Goal: Transaction & Acquisition: Purchase product/service

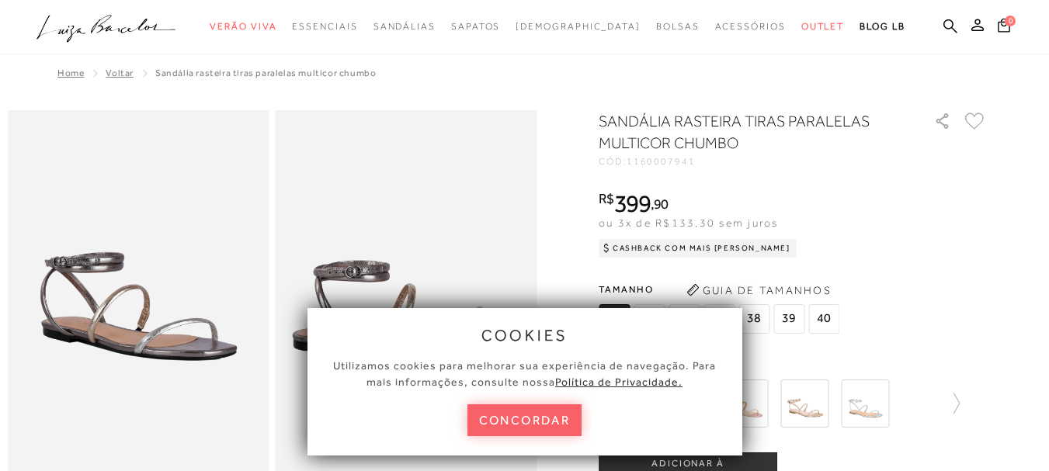
click at [931, 284] on div "Tamanho 34 35 36" at bounding box center [793, 308] width 388 height 60
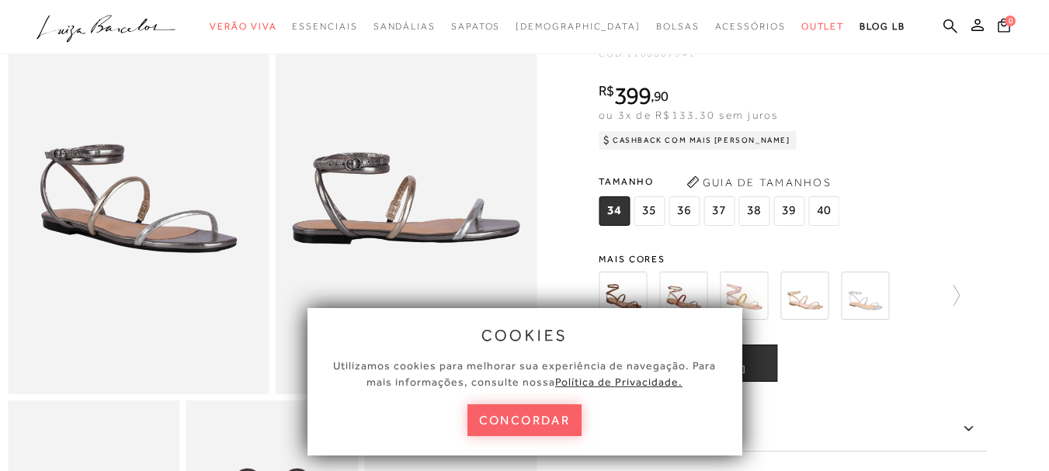
scroll to position [113, 0]
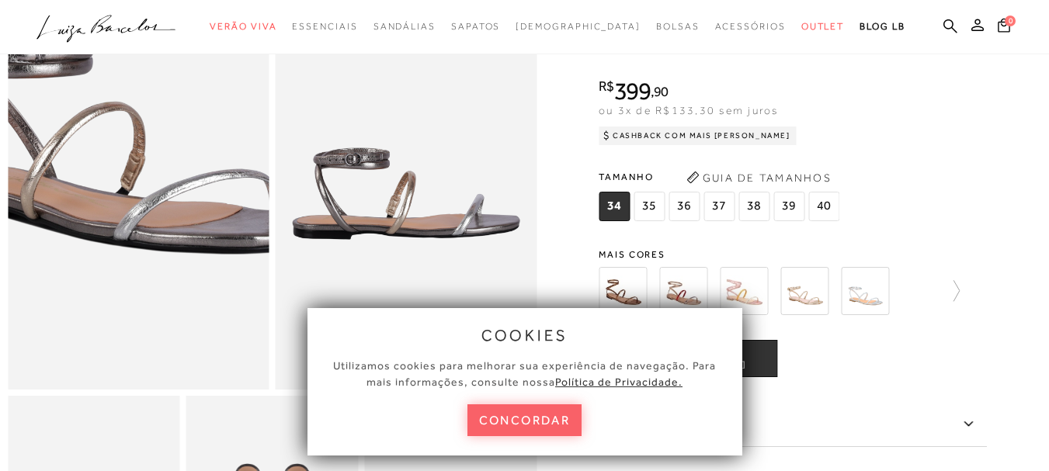
click at [152, 248] on img at bounding box center [122, 145] width 523 height 785
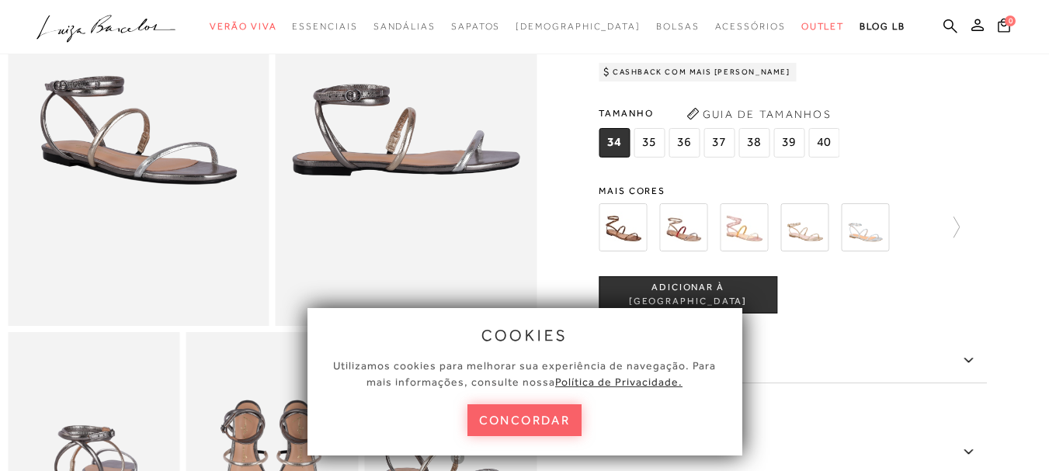
scroll to position [0, 0]
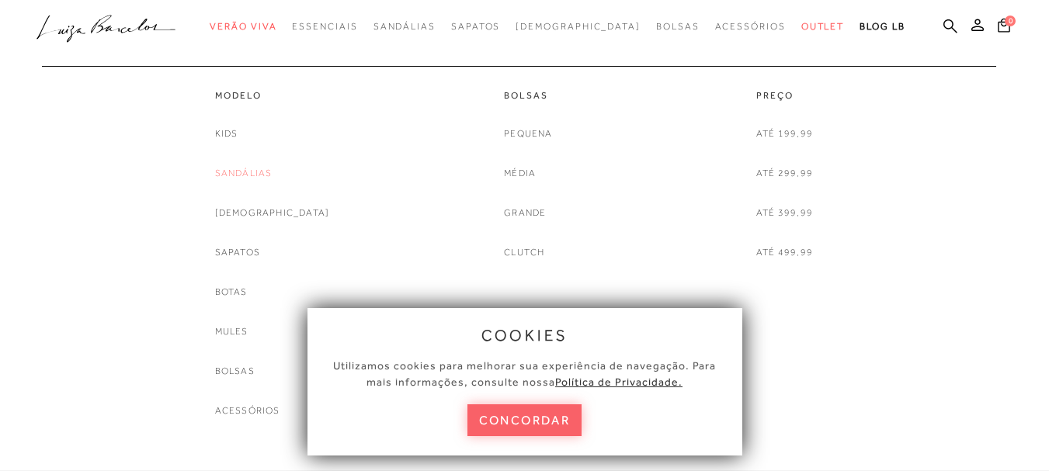
click at [273, 173] on link "Sandálias" at bounding box center [243, 173] width 57 height 16
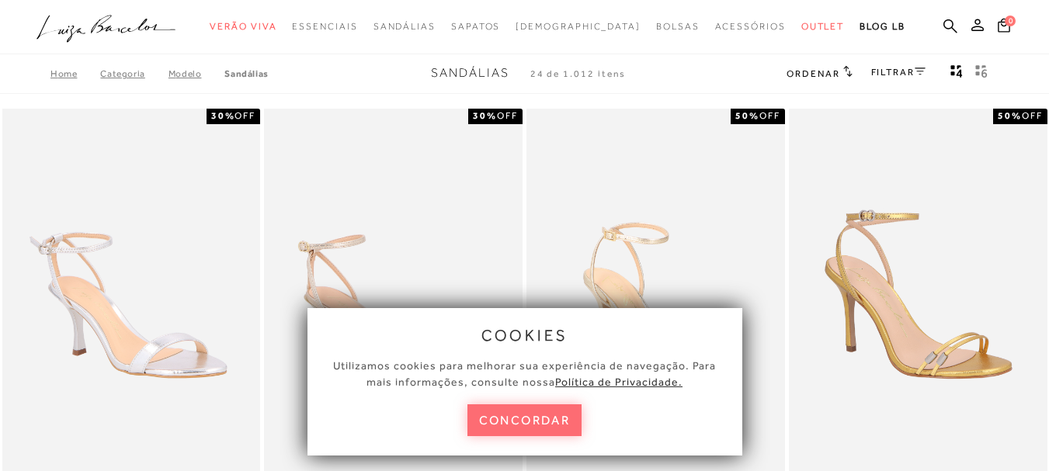
click at [512, 430] on button "concordar" at bounding box center [525, 421] width 115 height 32
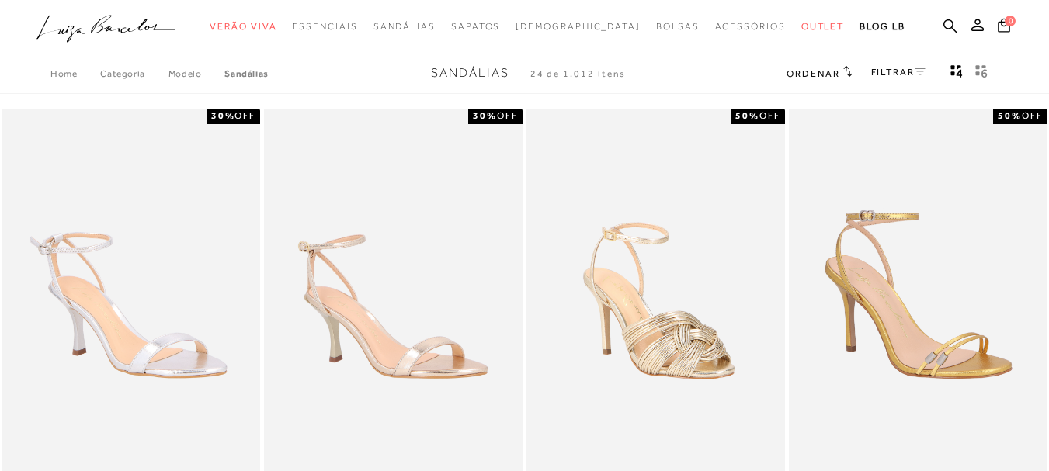
click at [920, 71] on icon at bounding box center [920, 71] width 11 height 7
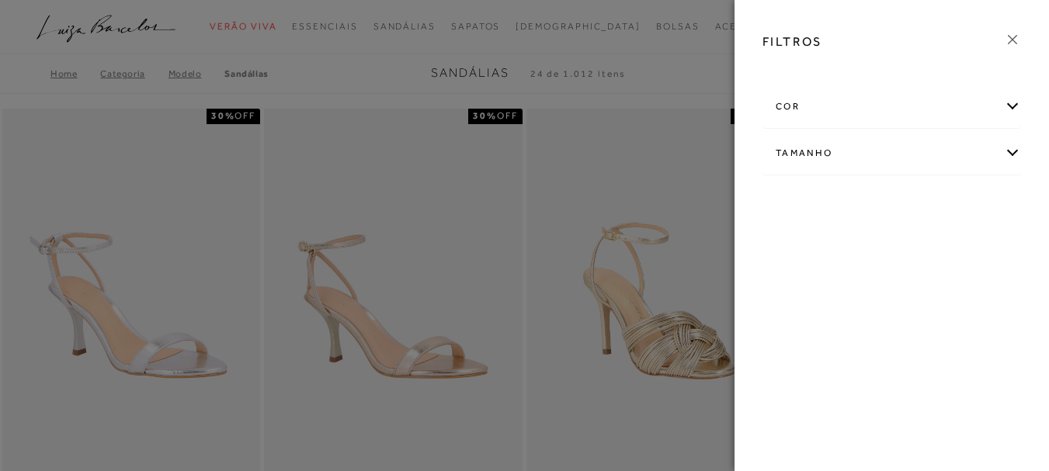
click at [1010, 105] on div "cor" at bounding box center [892, 106] width 257 height 41
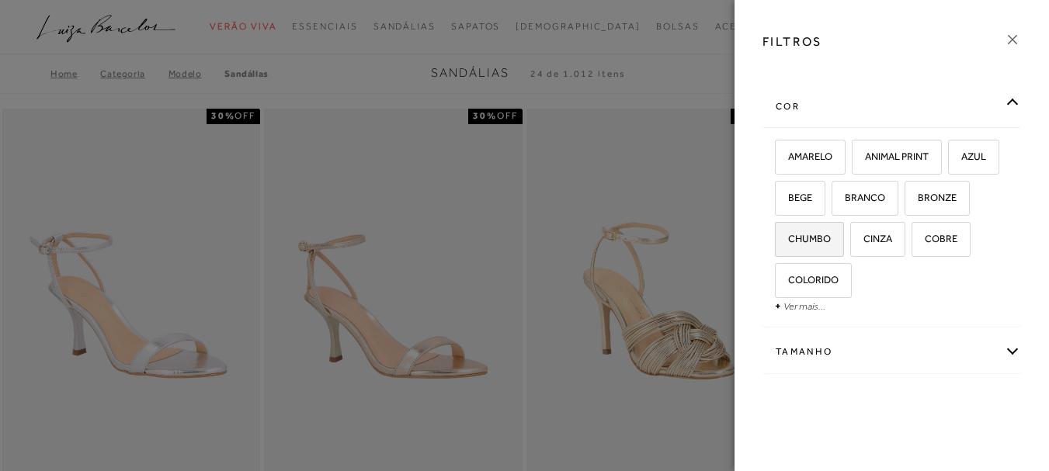
click at [831, 235] on span "CHUMBO" at bounding box center [804, 239] width 54 height 12
click at [788, 235] on input "CHUMBO" at bounding box center [781, 242] width 16 height 16
checkbox input "true"
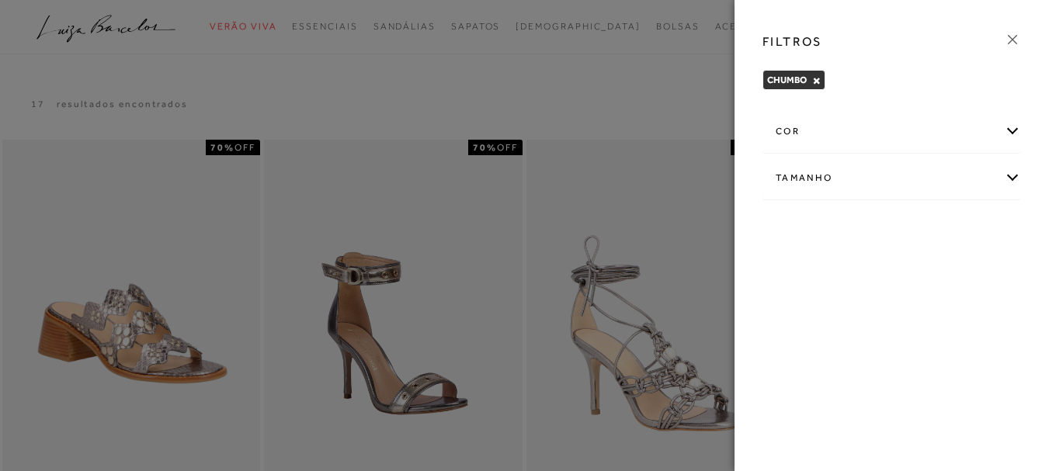
click at [531, 350] on div at bounding box center [524, 235] width 1049 height 471
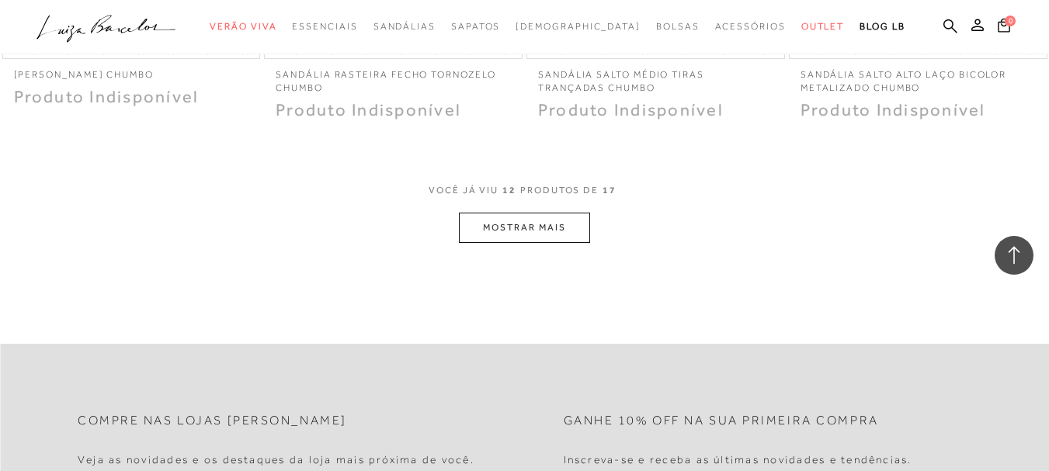
scroll to position [1585, 0]
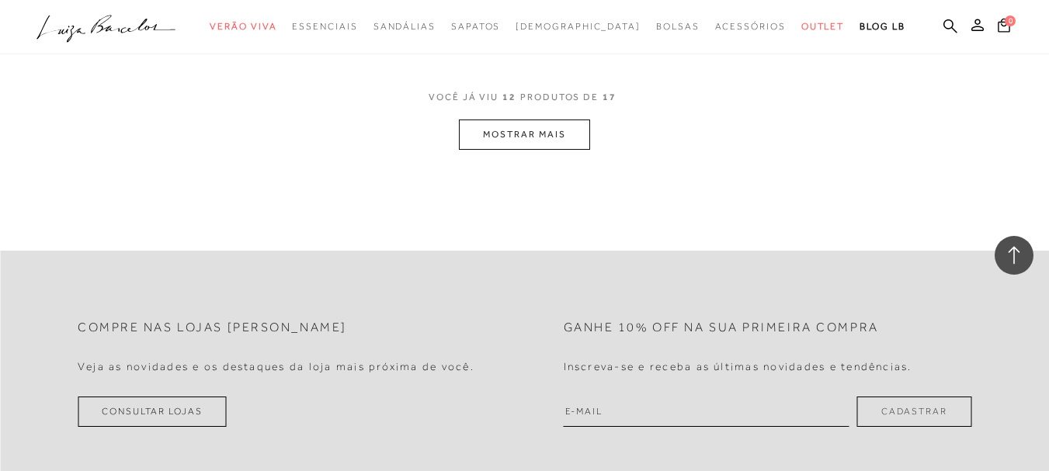
click at [568, 138] on button "MOSTRAR MAIS" at bounding box center [524, 135] width 130 height 30
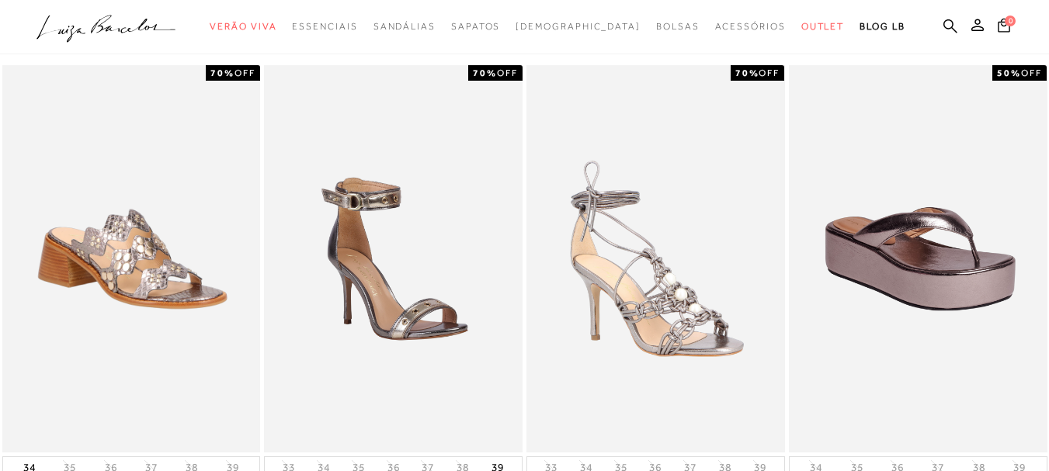
scroll to position [0, 0]
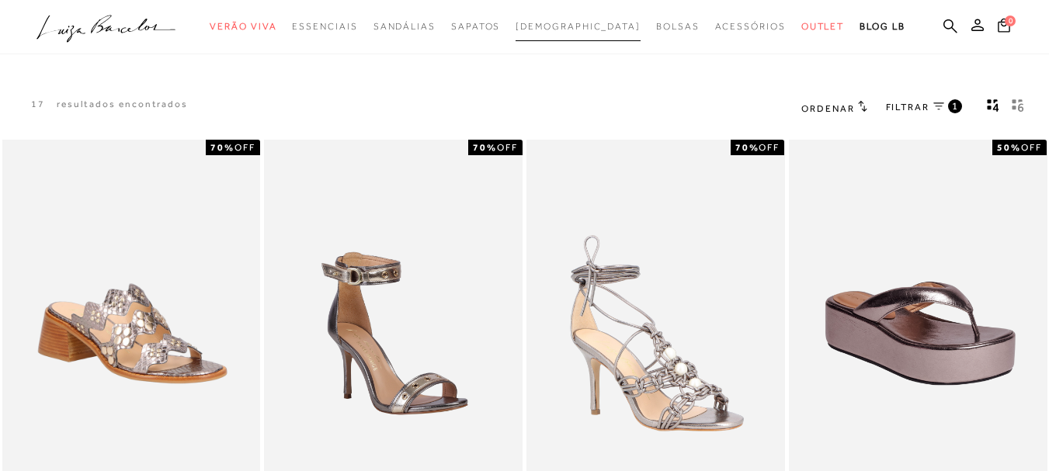
click at [576, 24] on span "[DEMOGRAPHIC_DATA]" at bounding box center [578, 26] width 125 height 11
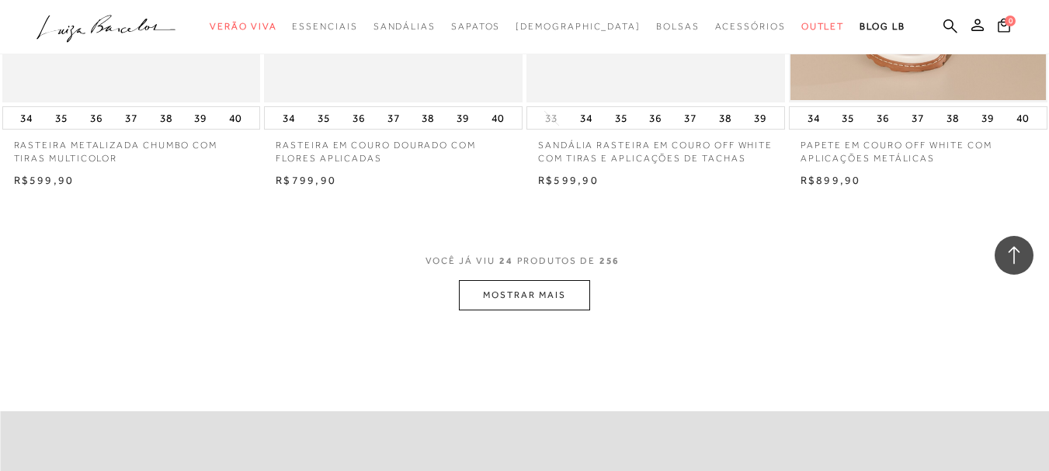
scroll to position [2952, 0]
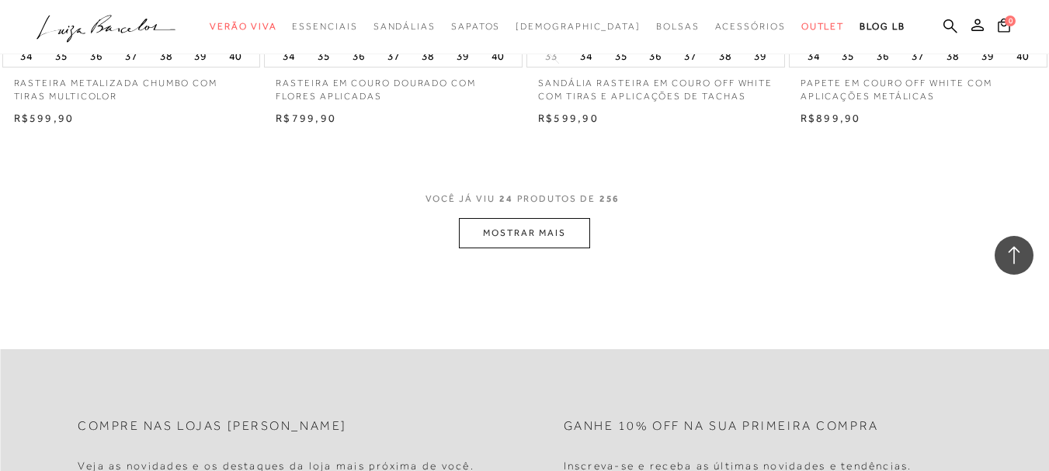
click at [536, 218] on button "MOSTRAR MAIS" at bounding box center [524, 233] width 130 height 30
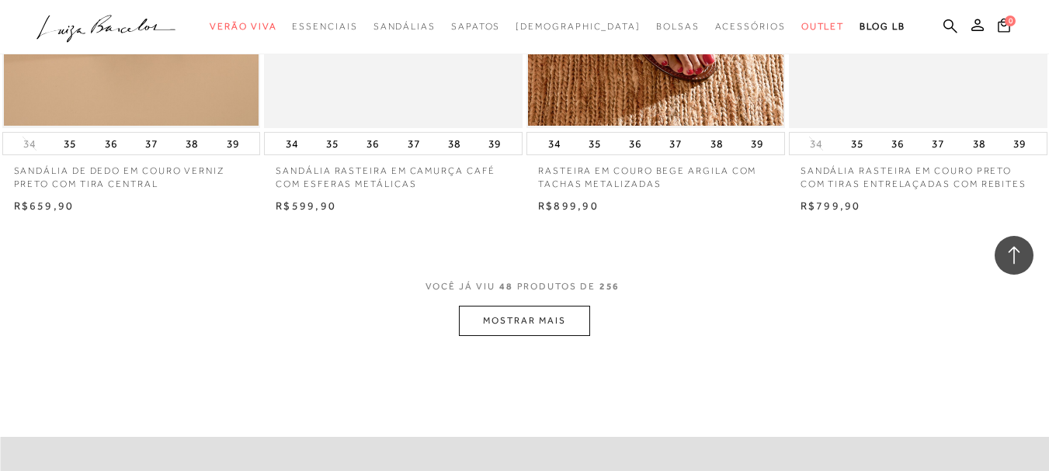
scroll to position [5903, 0]
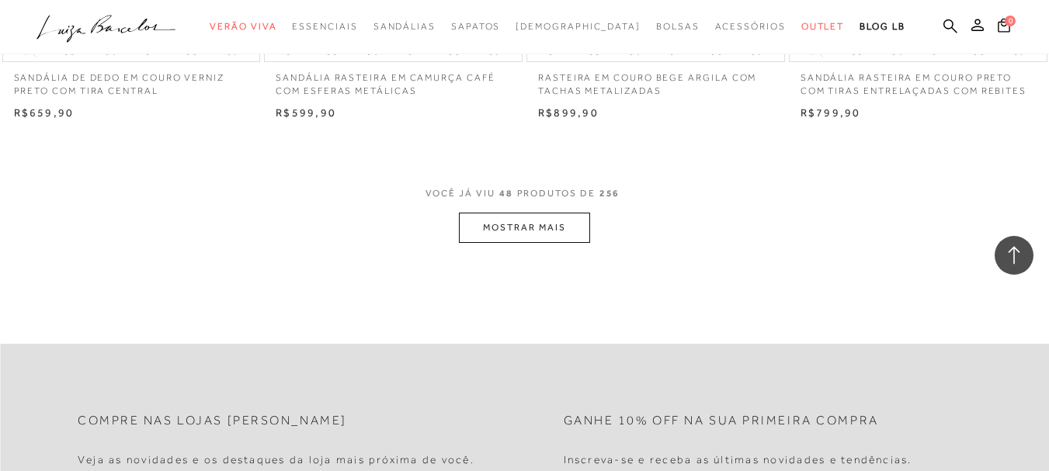
click at [513, 213] on button "MOSTRAR MAIS" at bounding box center [524, 228] width 130 height 30
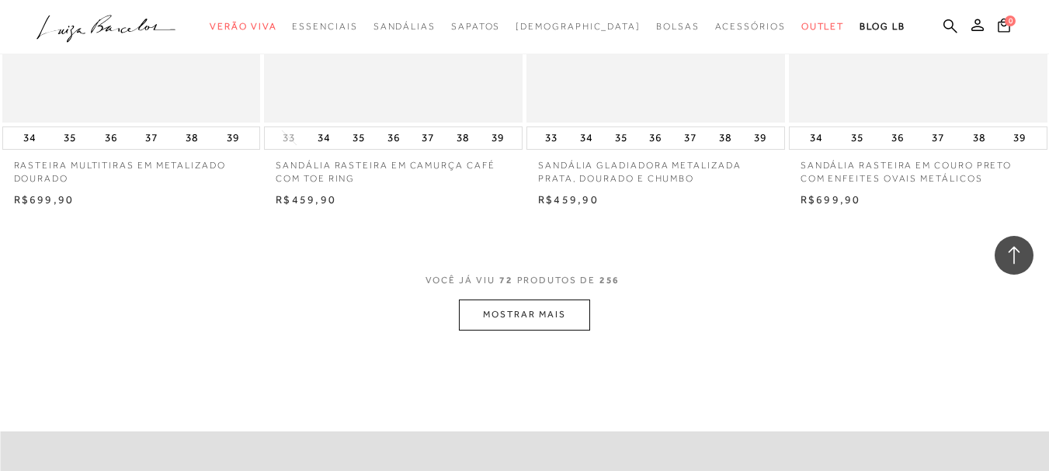
scroll to position [8824, 0]
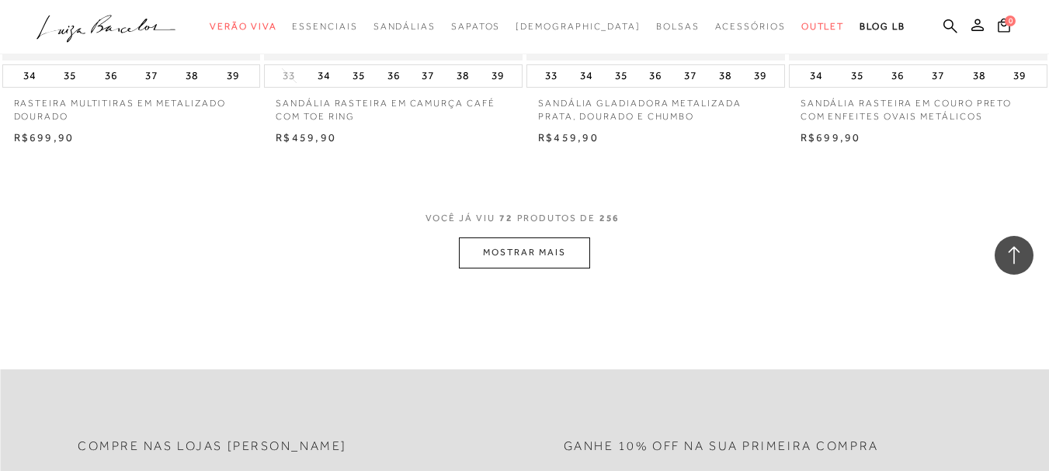
click at [534, 238] on button "MOSTRAR MAIS" at bounding box center [524, 253] width 130 height 30
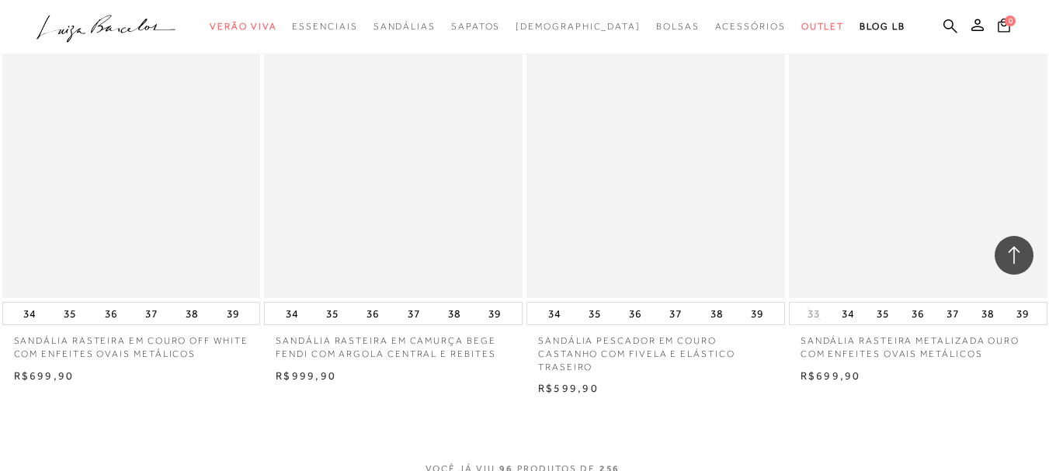
scroll to position [11683, 0]
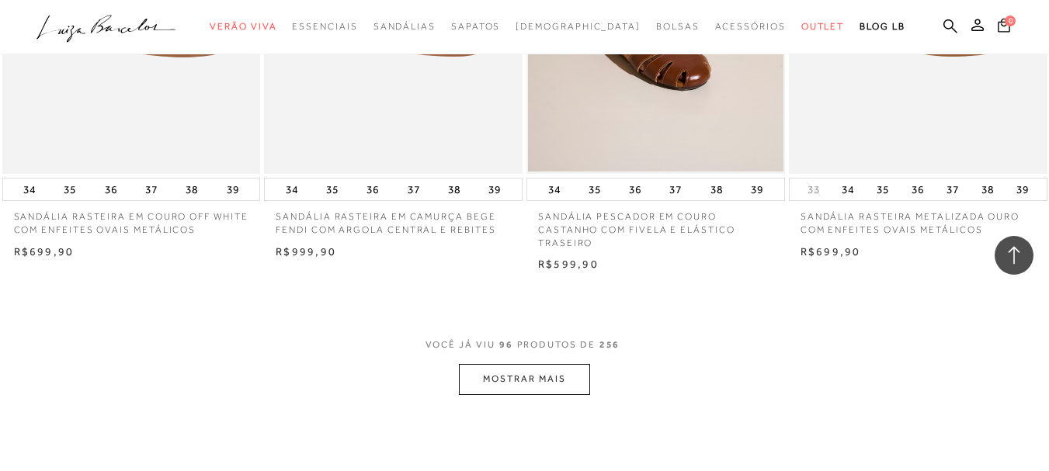
click at [490, 364] on button "MOSTRAR MAIS" at bounding box center [524, 379] width 130 height 30
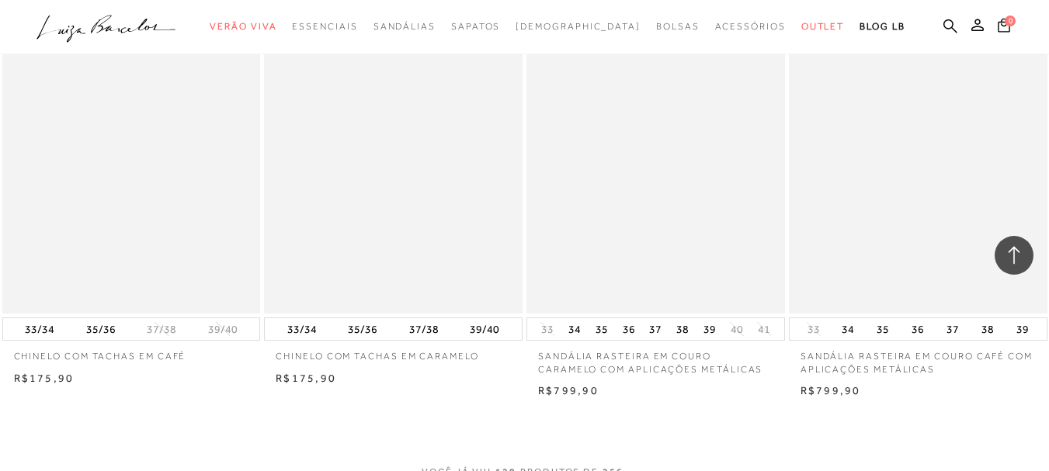
scroll to position [14696, 0]
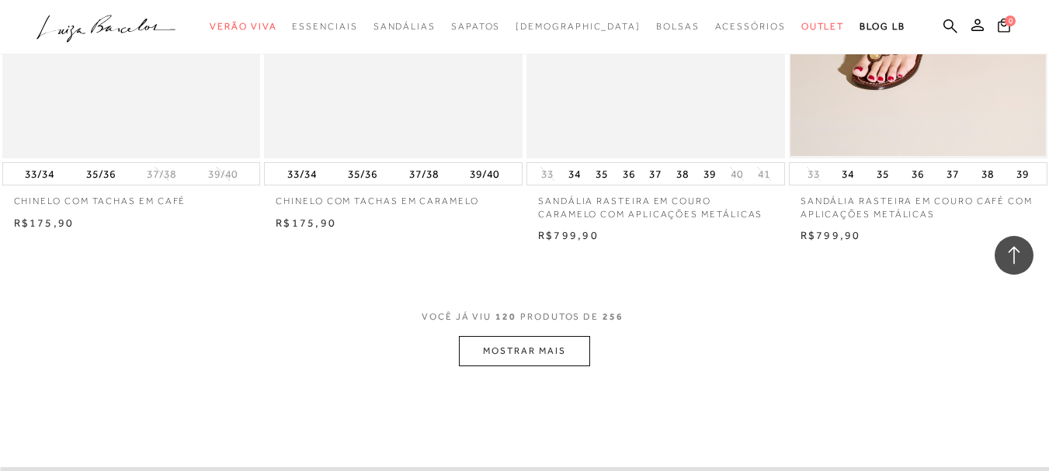
click at [537, 336] on button "MOSTRAR MAIS" at bounding box center [524, 351] width 130 height 30
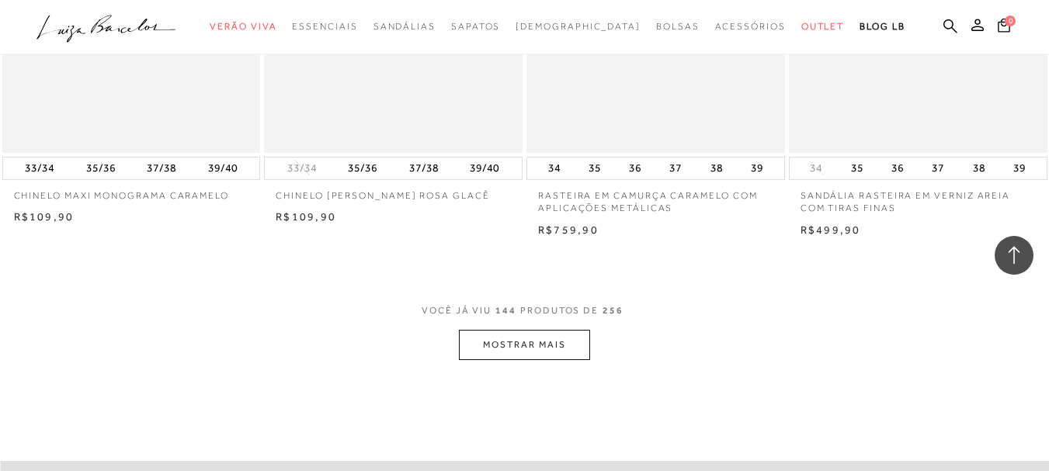
scroll to position [17741, 0]
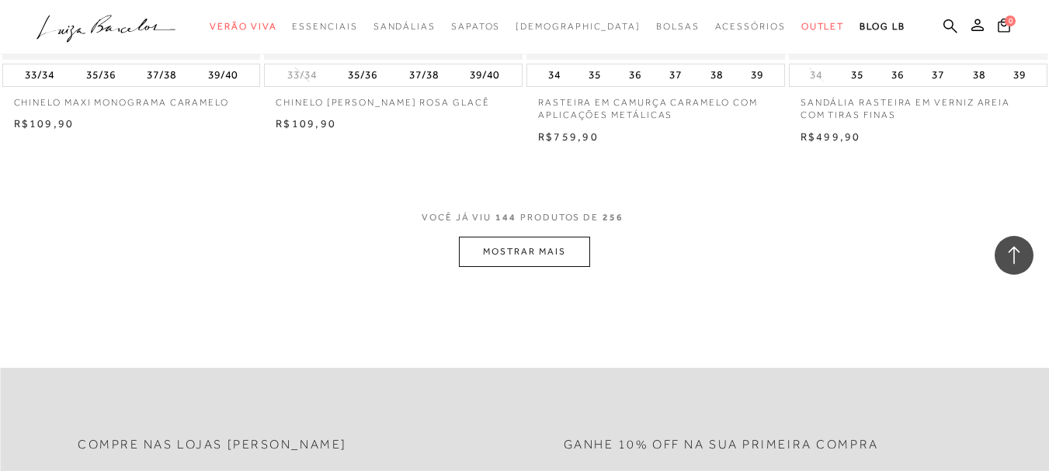
click at [539, 237] on button "MOSTRAR MAIS" at bounding box center [524, 252] width 130 height 30
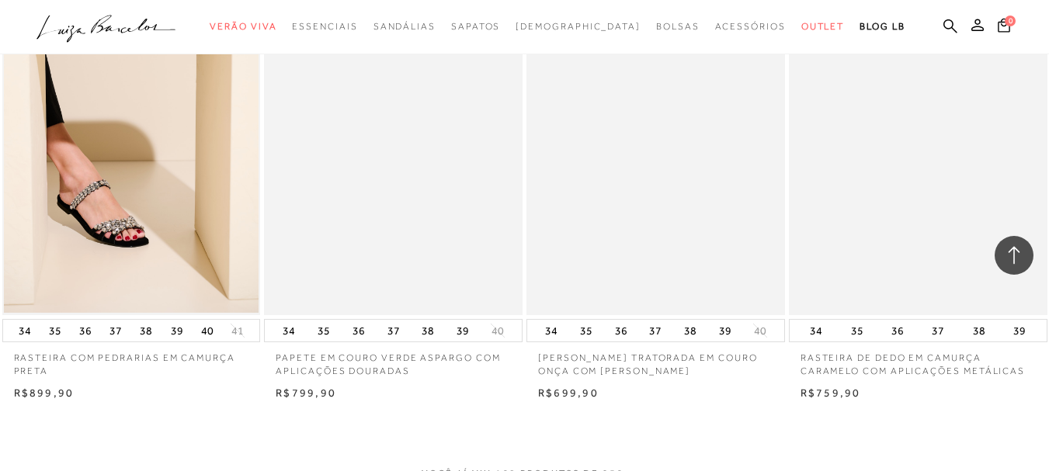
scroll to position [20631, 0]
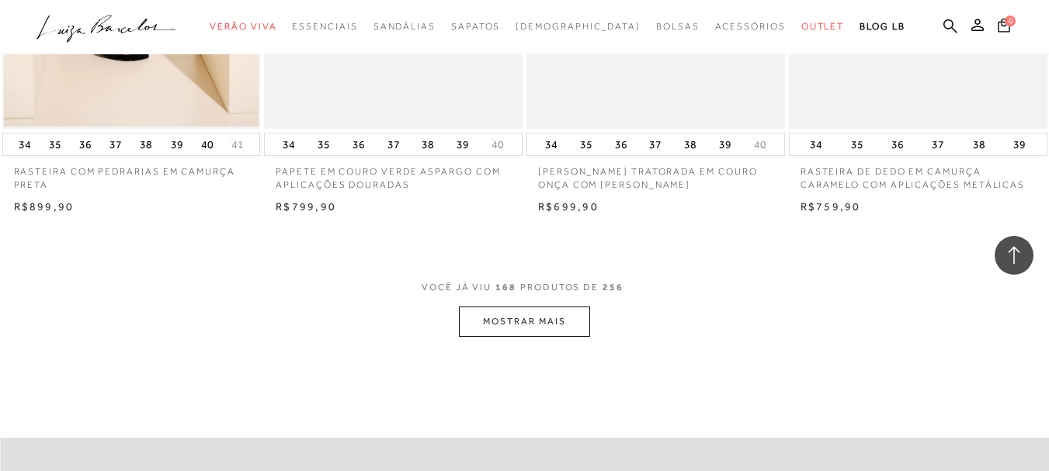
click at [552, 307] on button "MOSTRAR MAIS" at bounding box center [524, 322] width 130 height 30
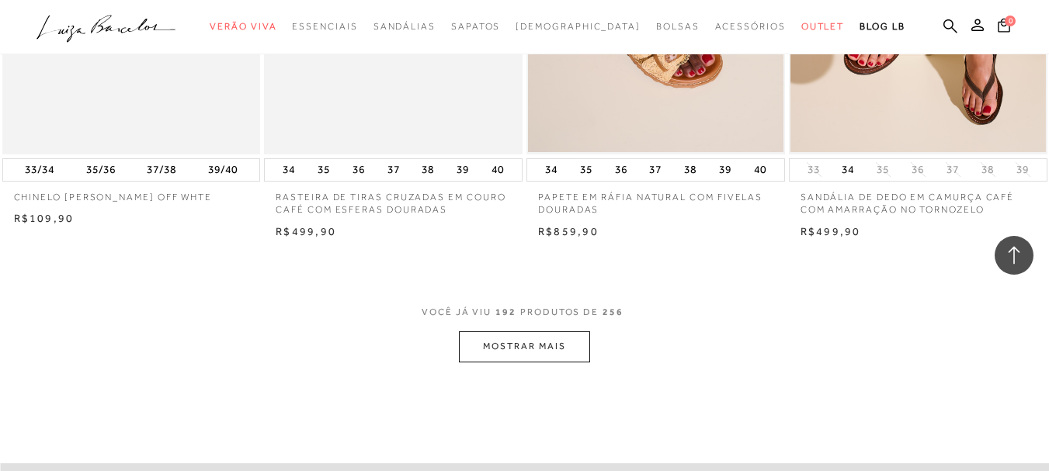
scroll to position [23583, 0]
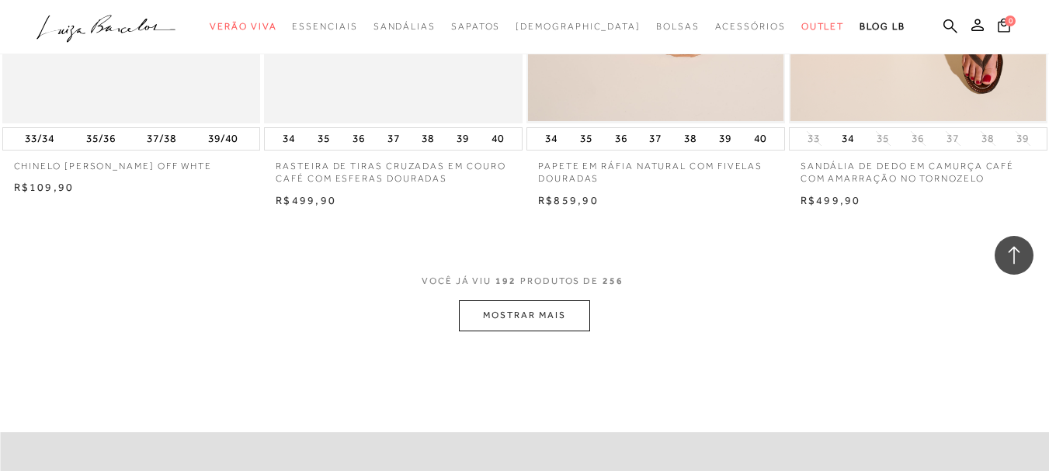
click at [532, 301] on button "MOSTRAR MAIS" at bounding box center [524, 316] width 130 height 30
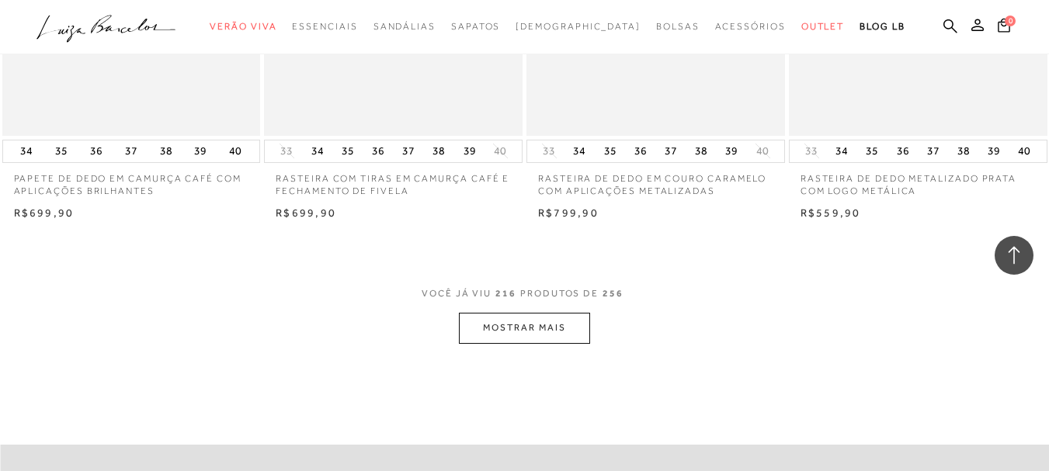
scroll to position [26565, 0]
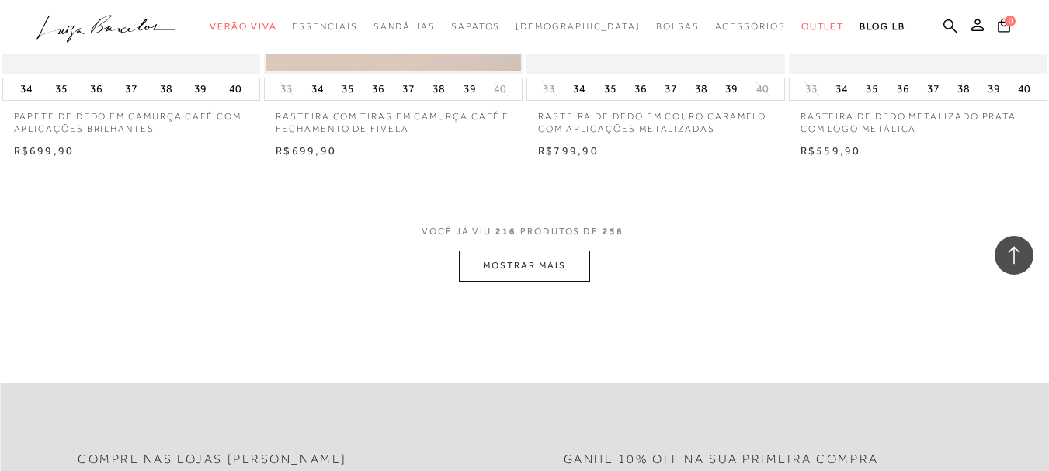
click at [552, 252] on button "MOSTRAR MAIS" at bounding box center [524, 266] width 130 height 30
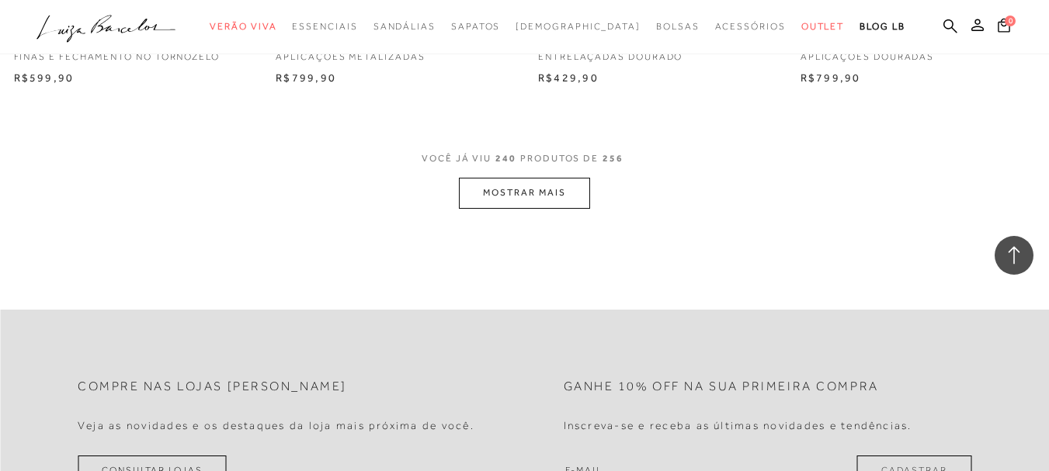
scroll to position [29641, 0]
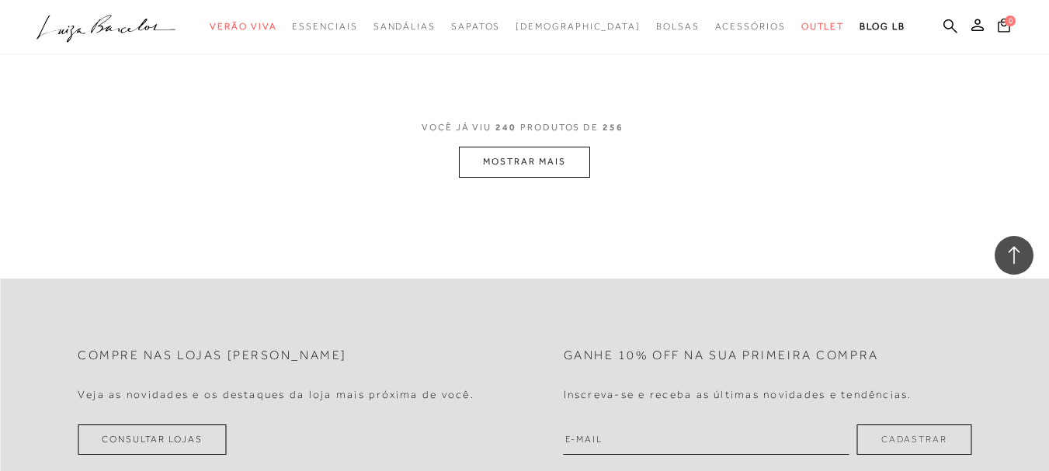
click at [564, 147] on button "MOSTRAR MAIS" at bounding box center [524, 162] width 130 height 30
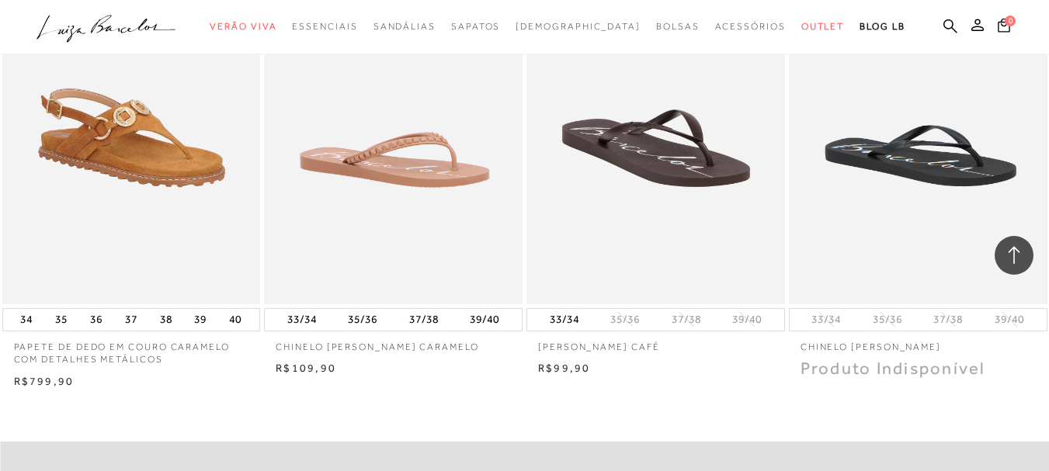
scroll to position [31474, 0]
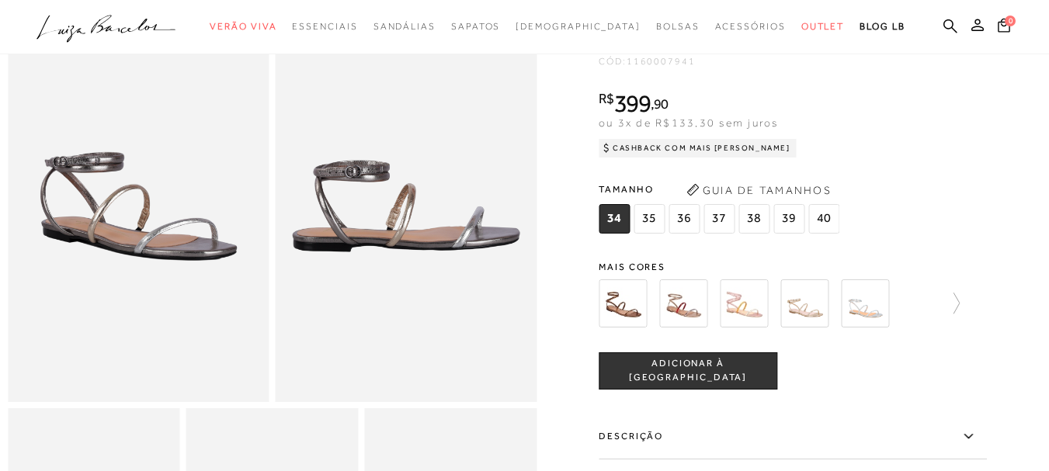
scroll to position [89, 0]
